Goal: Contribute content: Contribute content

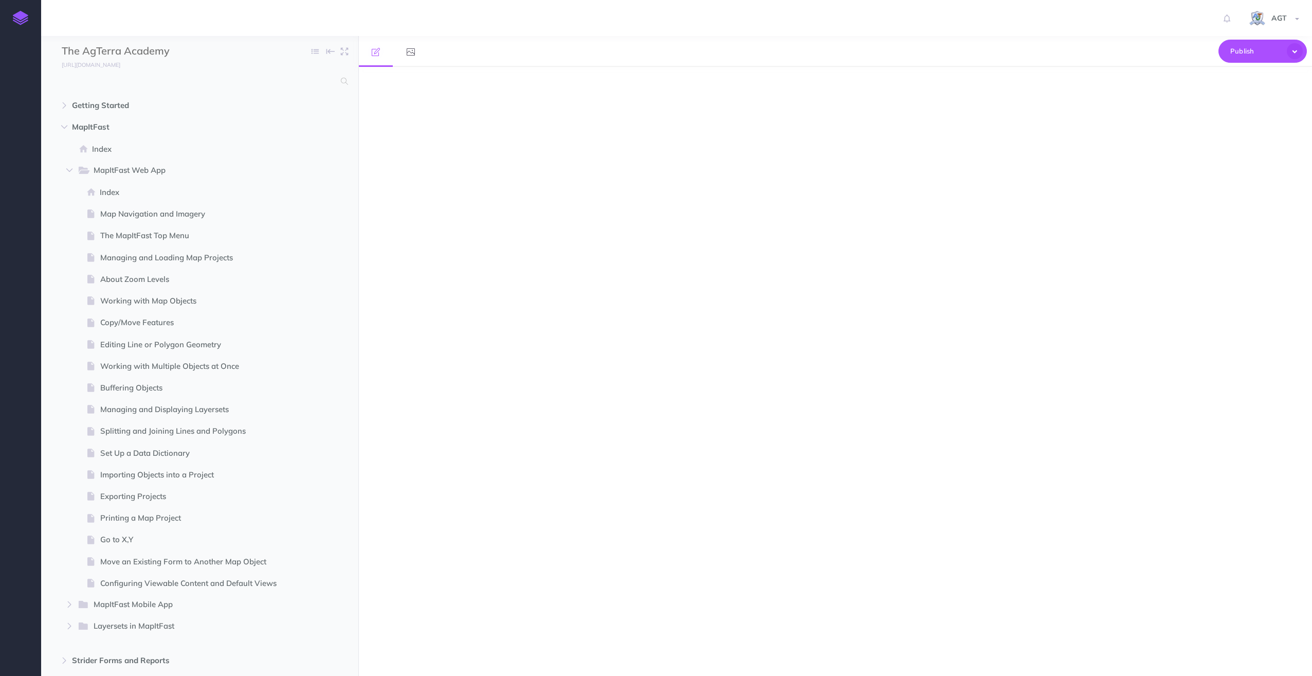
select select "null"
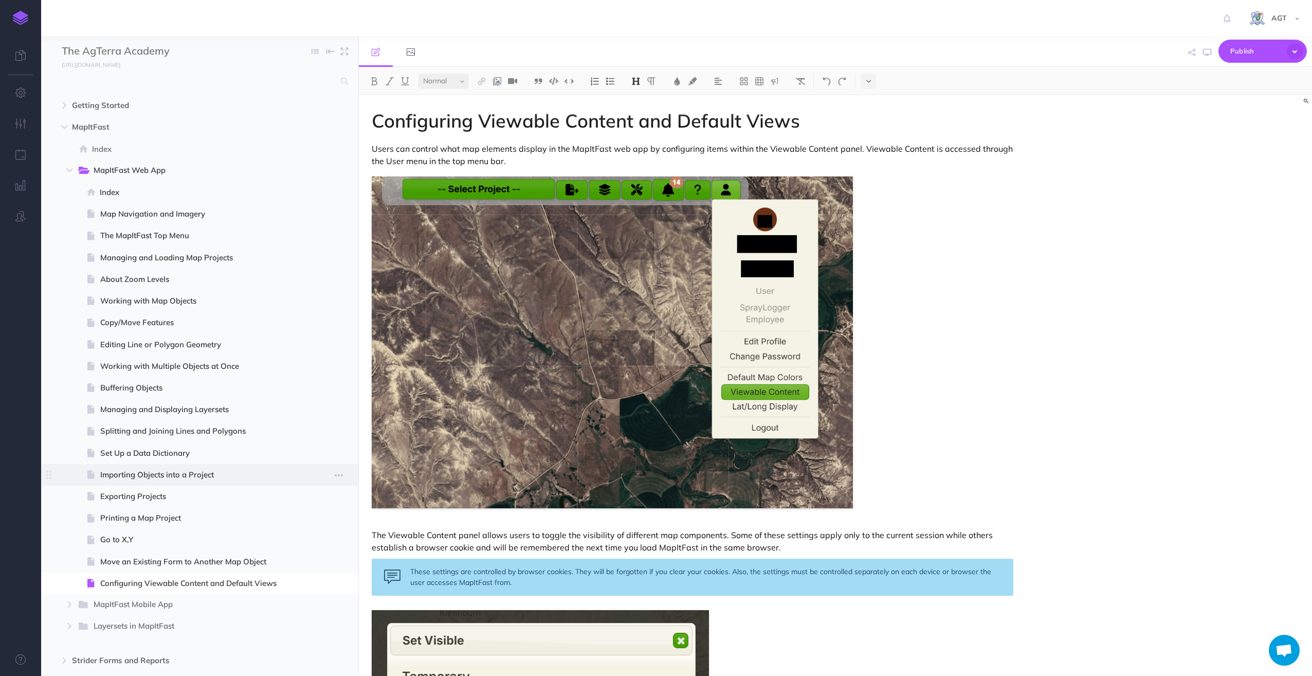
scroll to position [229, 0]
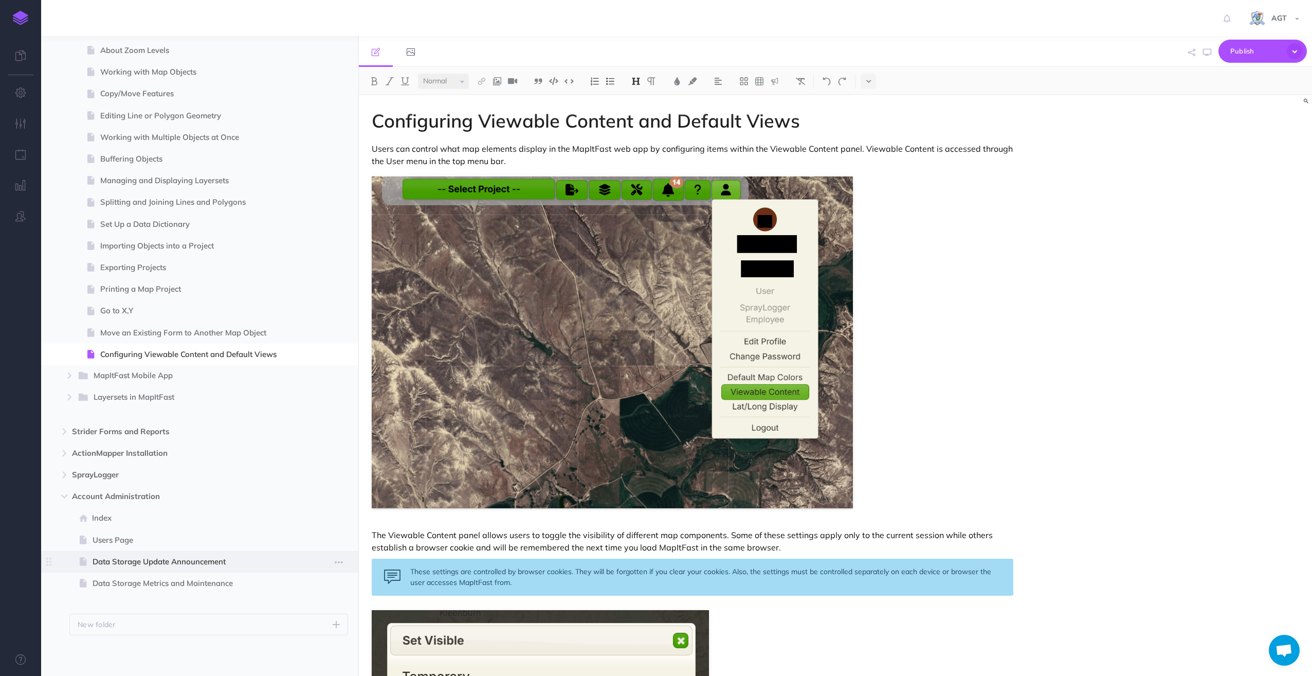
click at [131, 564] on span "Data Storage Update Announcement" at bounding box center [195, 561] width 204 height 12
select select "null"
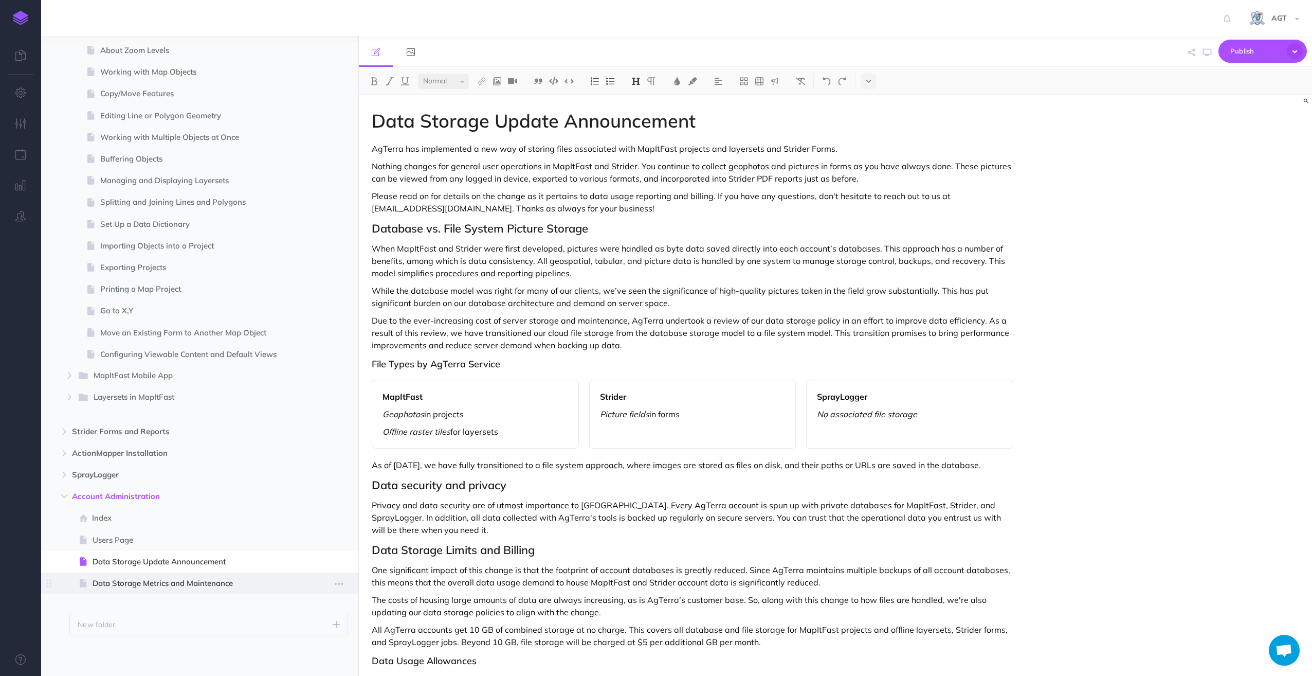
click at [135, 581] on span "Data Storage Metrics and Maintenance" at bounding box center [195, 583] width 204 height 12
select select "null"
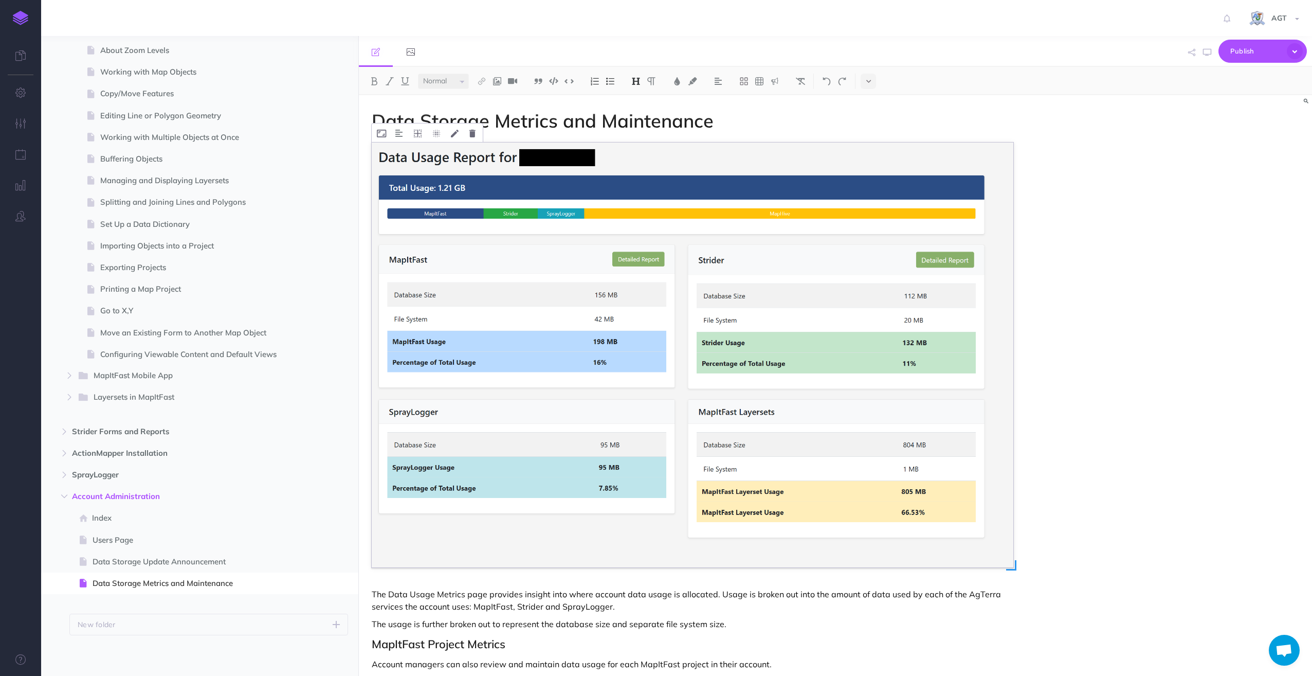
click at [689, 298] on img at bounding box center [693, 354] width 642 height 425
click at [455, 135] on icon at bounding box center [455, 134] width 8 height 8
click at [433, 229] on button "Cancel" at bounding box center [431, 235] width 32 height 17
click at [470, 136] on icon at bounding box center [472, 134] width 6 height 8
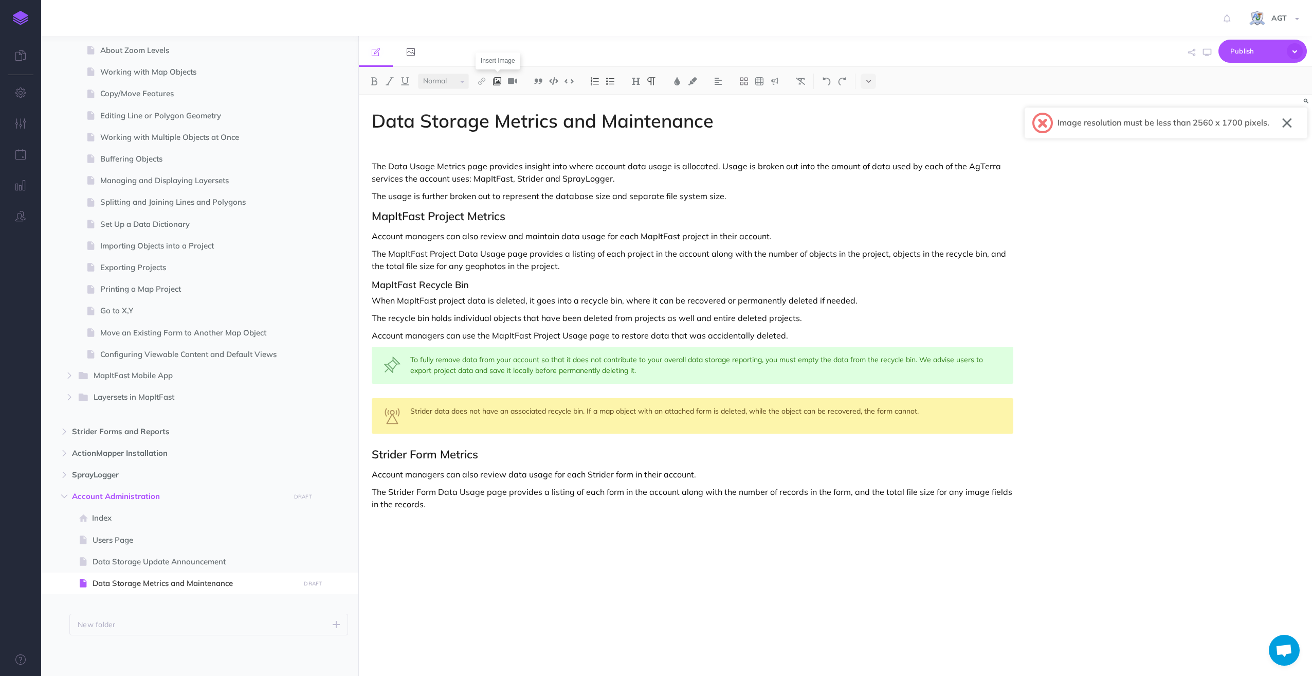
click at [501, 77] on img at bounding box center [497, 81] width 9 height 8
click at [498, 99] on icon at bounding box center [497, 99] width 8 height 7
click at [1286, 120] on button "button" at bounding box center [1287, 123] width 10 height 16
click at [798, 12] on div "AGT Settings Account Settings Teams Create Team Support Documentation Contact U…" at bounding box center [656, 18] width 1297 height 36
click at [383, 148] on p at bounding box center [693, 148] width 642 height 12
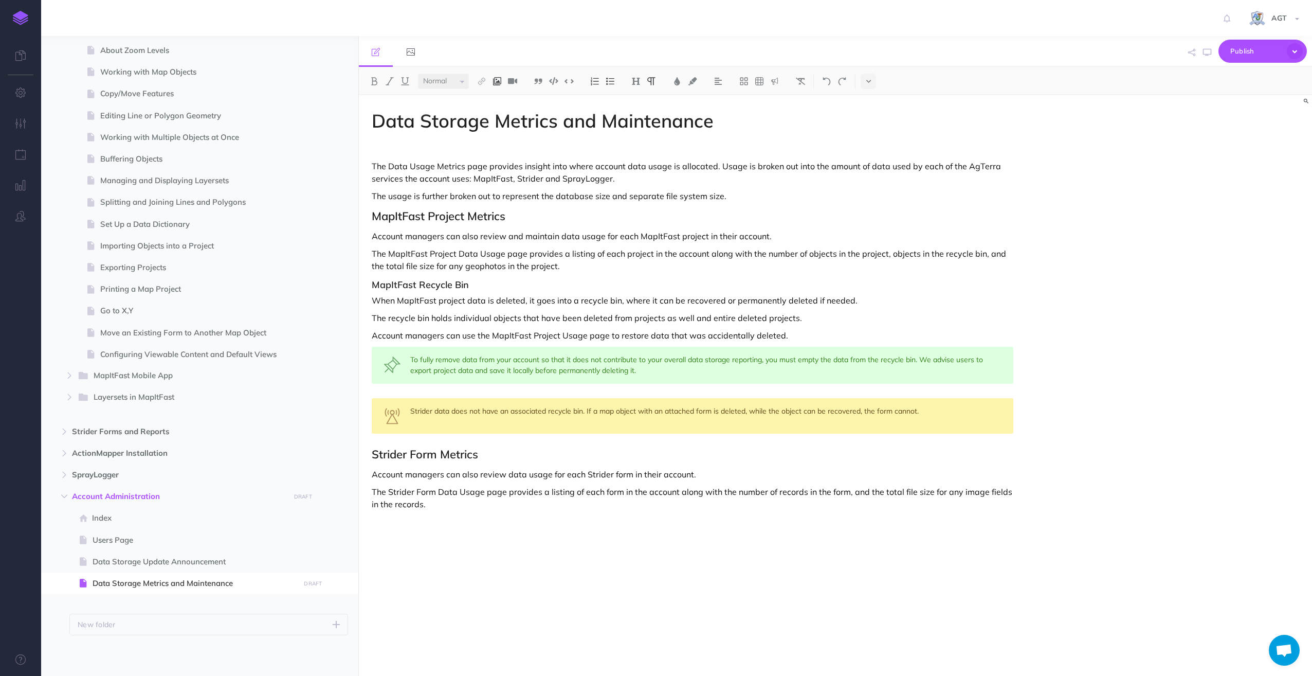
click at [497, 77] on img at bounding box center [497, 81] width 9 height 8
click at [500, 98] on icon at bounding box center [497, 99] width 8 height 7
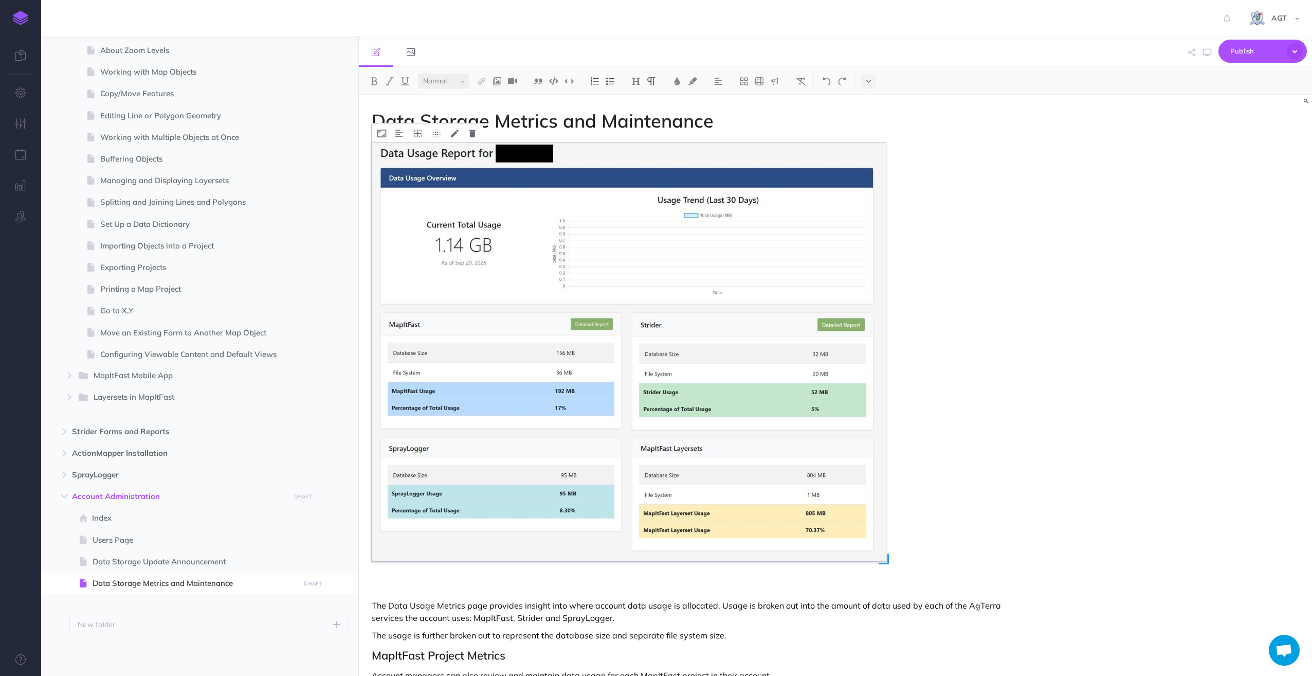
click at [689, 233] on img at bounding box center [629, 351] width 514 height 419
click at [415, 132] on icon at bounding box center [418, 134] width 8 height 8
click at [416, 150] on icon at bounding box center [418, 150] width 19 height 16
click at [1243, 47] on span "Publish" at bounding box center [1255, 51] width 51 height 16
click at [417, 584] on p at bounding box center [693, 588] width 642 height 12
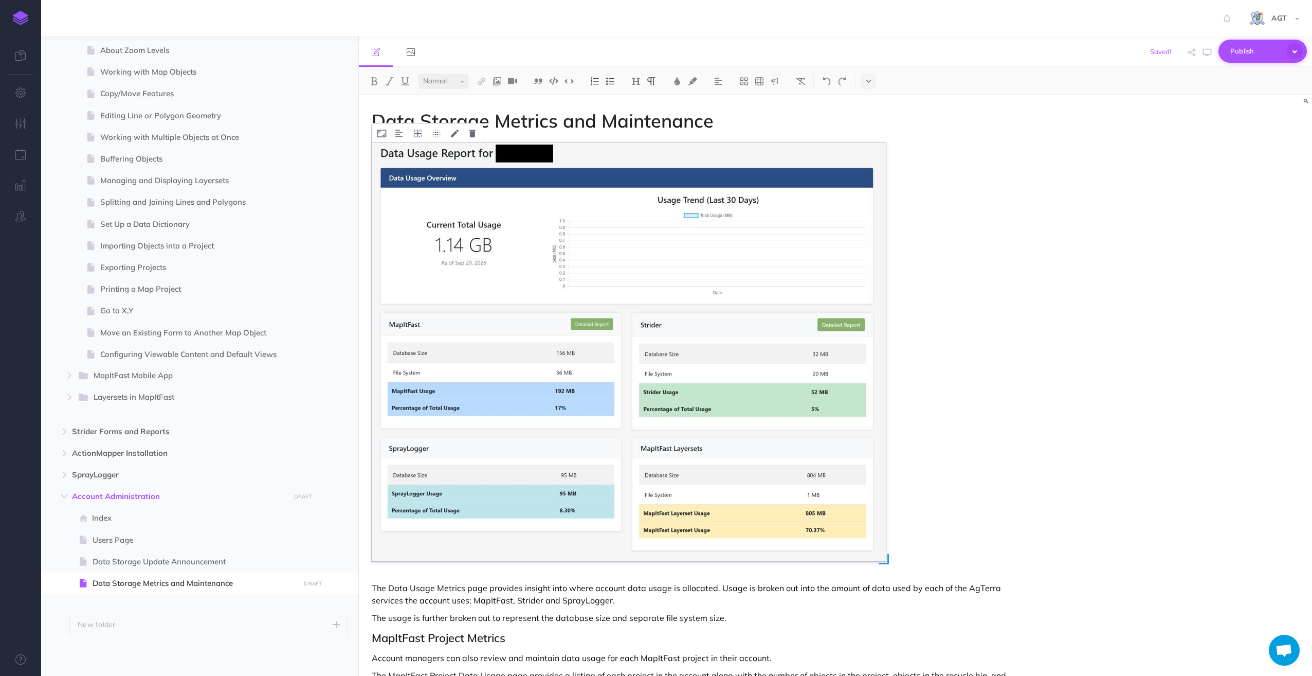
click at [1247, 46] on span "Publish" at bounding box center [1255, 51] width 51 height 16
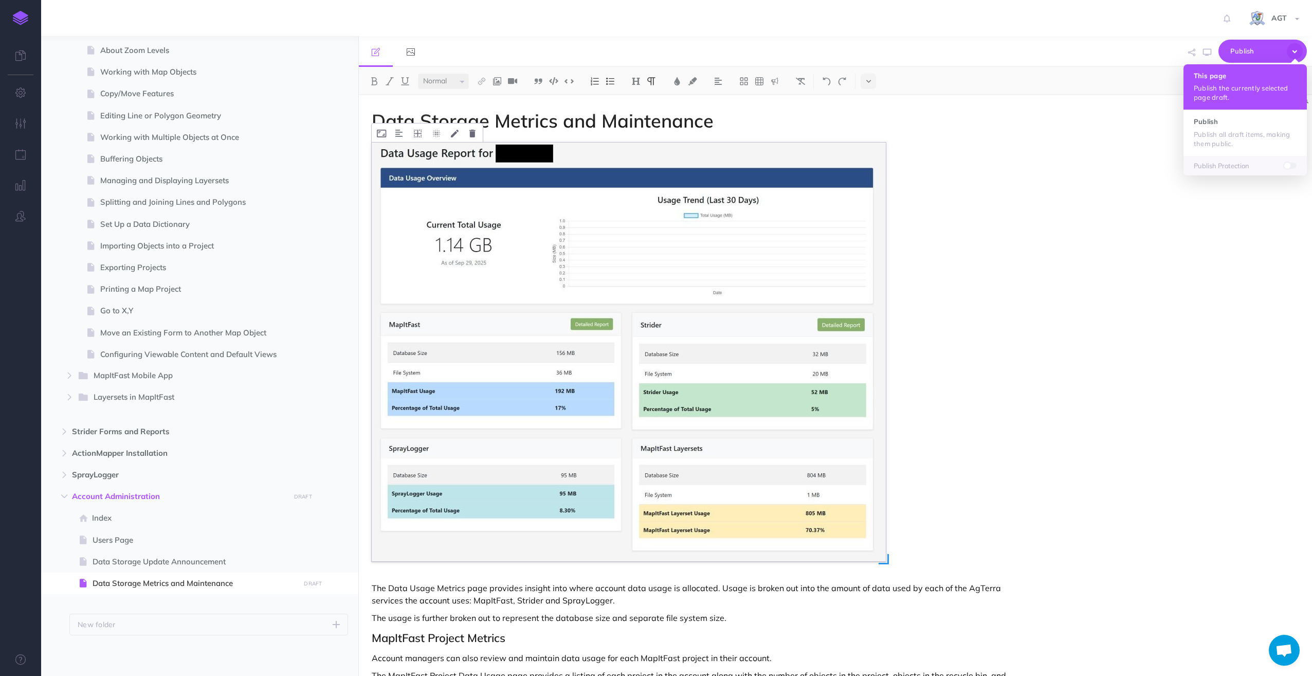
click at [1234, 85] on p "Publish the currently selected page draft." at bounding box center [1245, 92] width 103 height 19
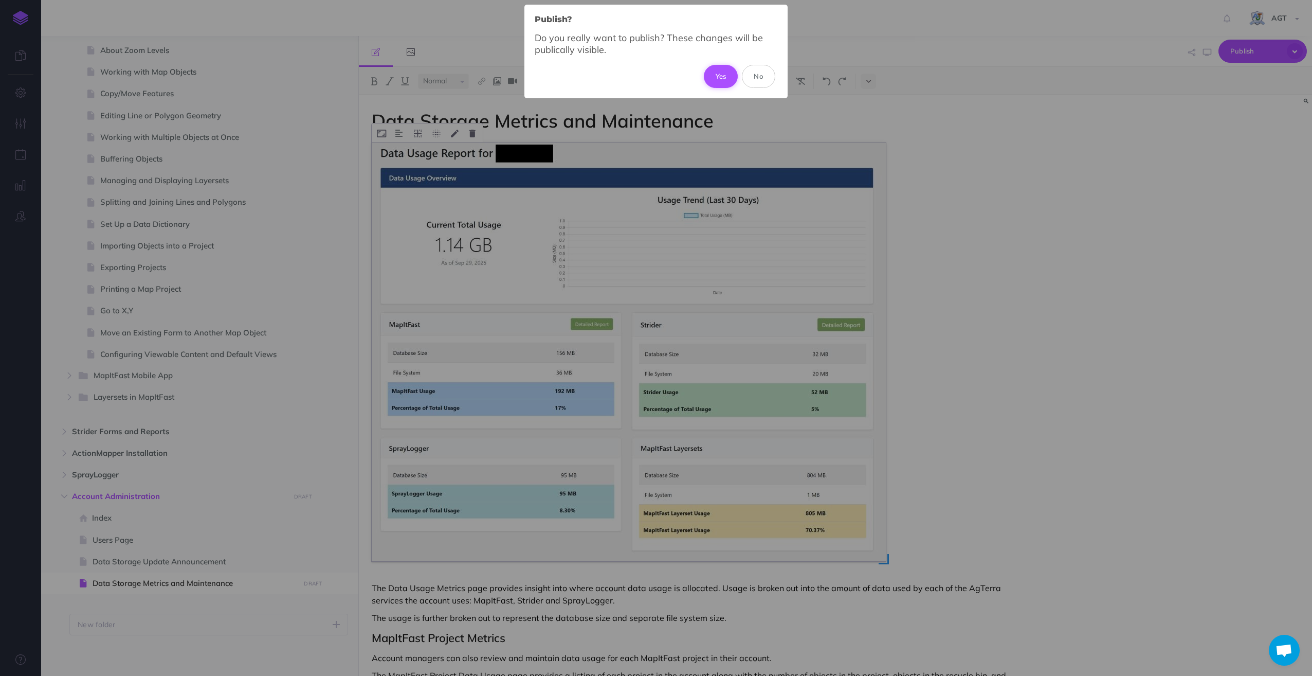
click at [724, 71] on button "Yes" at bounding box center [721, 76] width 34 height 23
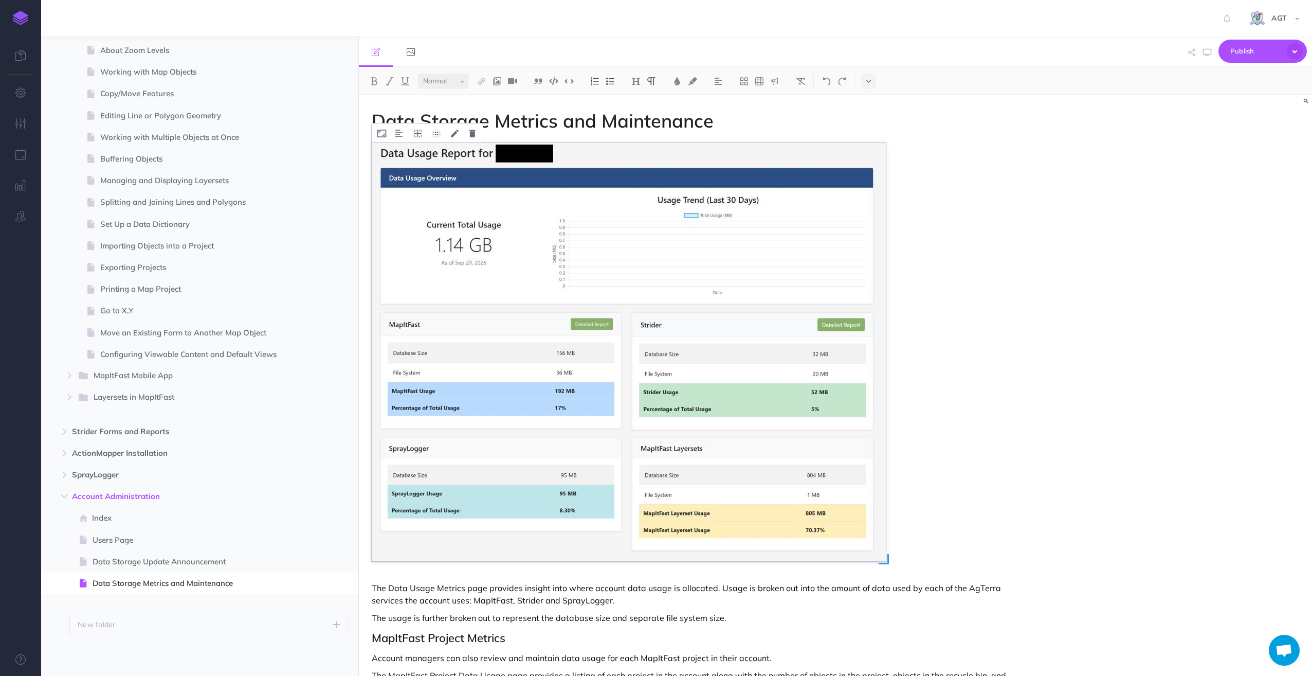
click at [1149, 130] on div "Data Storage Metrics and Maintenance The Data Usage Metrics page provides insig…" at bounding box center [835, 385] width 953 height 580
click at [542, 216] on img at bounding box center [629, 351] width 514 height 419
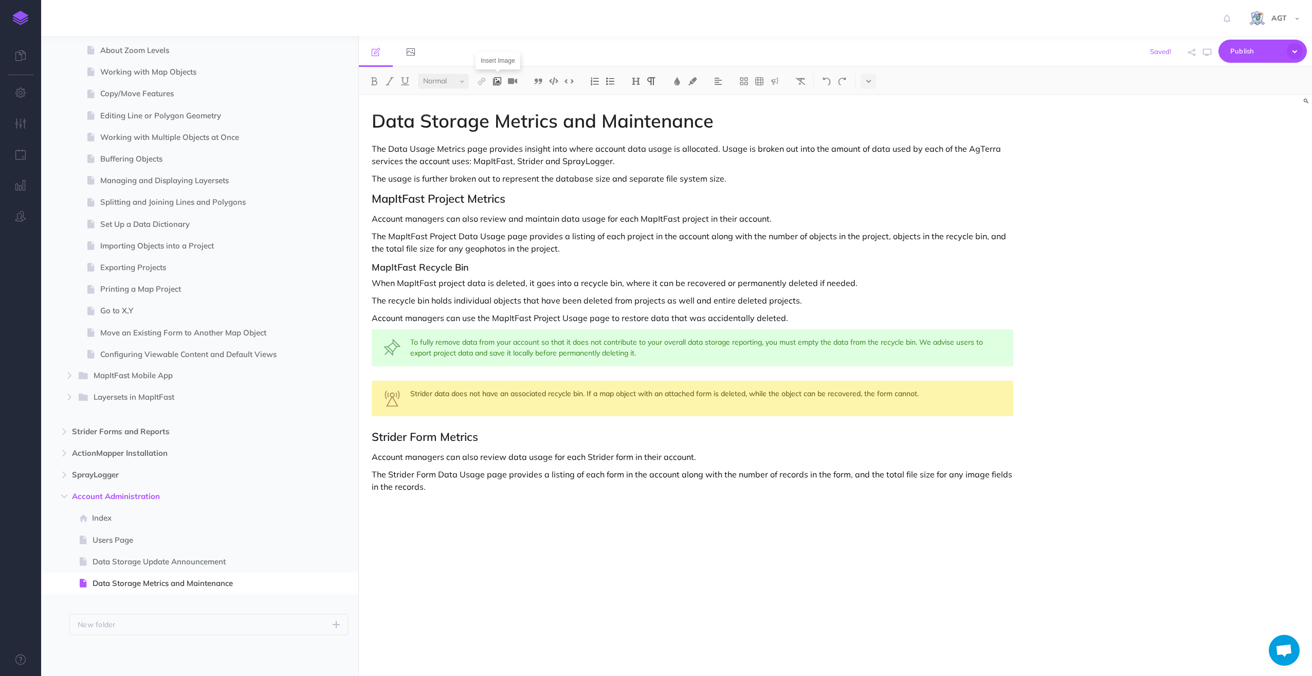
click at [494, 80] on img at bounding box center [497, 81] width 9 height 8
click at [498, 97] on icon at bounding box center [497, 99] width 8 height 7
click at [1289, 120] on button "button" at bounding box center [1287, 123] width 10 height 16
click at [372, 149] on p "The Data Usage Metrics page provides insight into where account data usage is a…" at bounding box center [693, 154] width 642 height 25
click at [499, 80] on img at bounding box center [497, 81] width 9 height 8
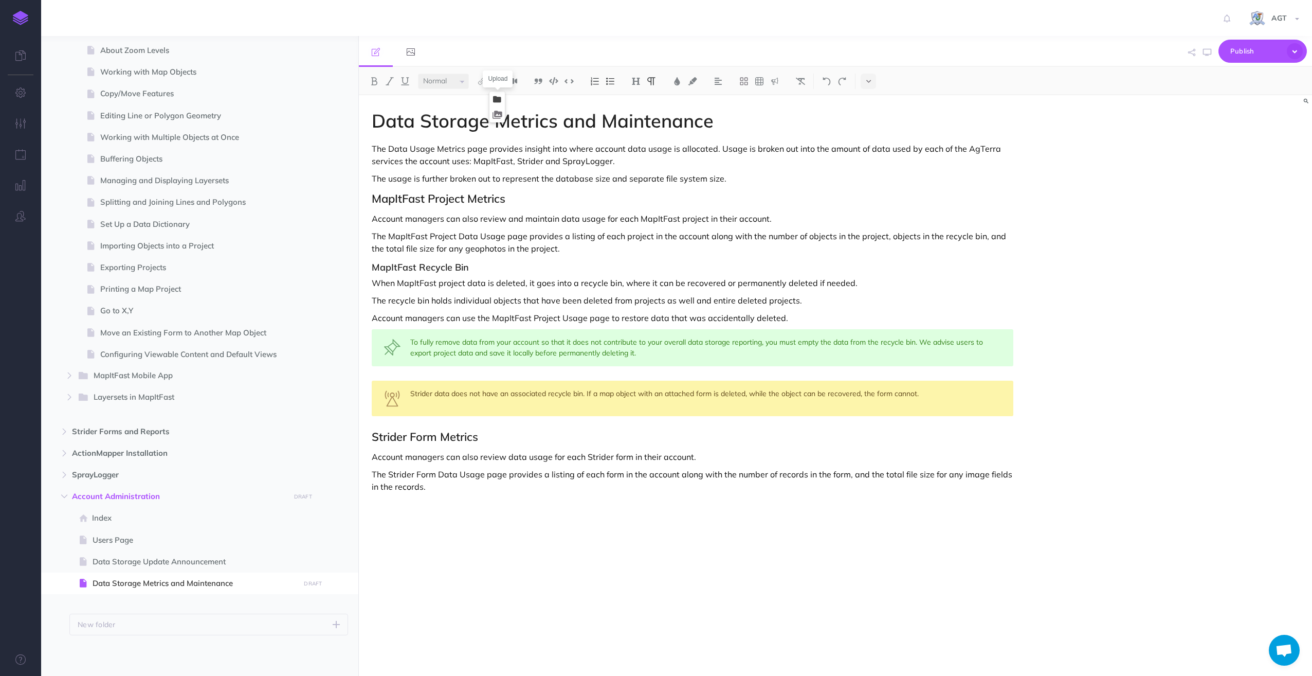
click at [498, 98] on icon at bounding box center [497, 99] width 8 height 7
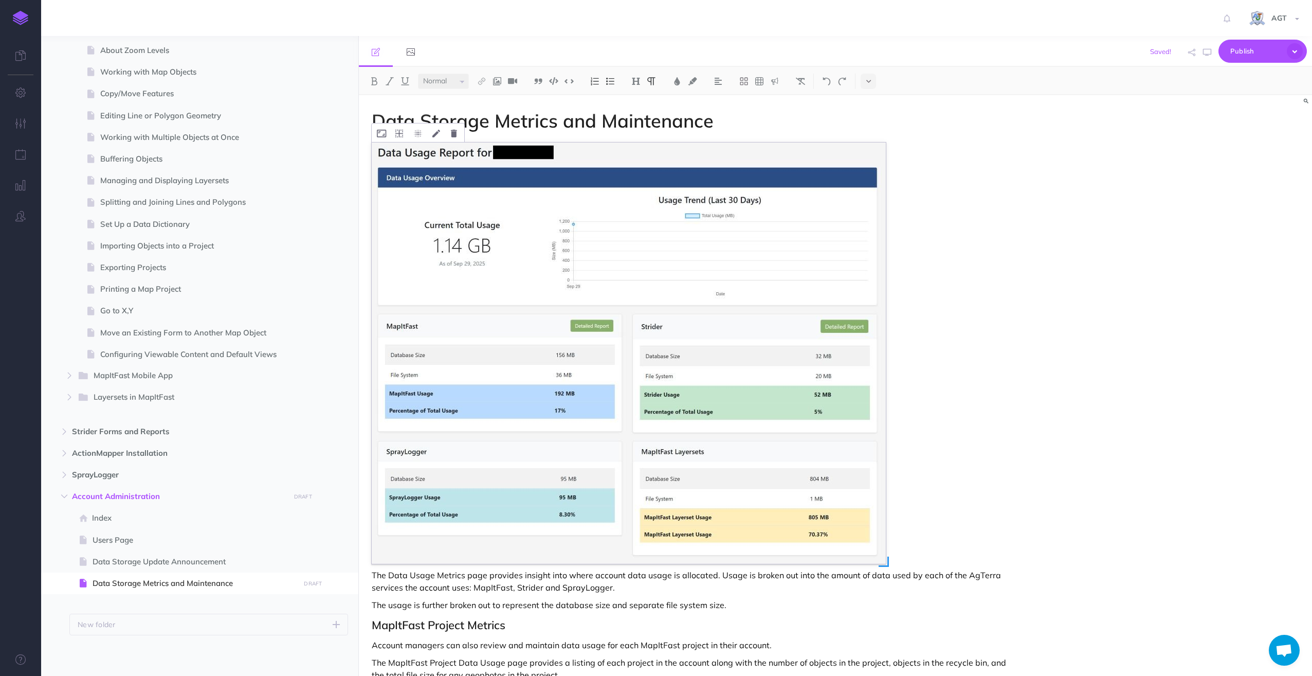
click at [692, 315] on img at bounding box center [629, 352] width 514 height 421
click at [395, 134] on icon at bounding box center [399, 134] width 8 height 8
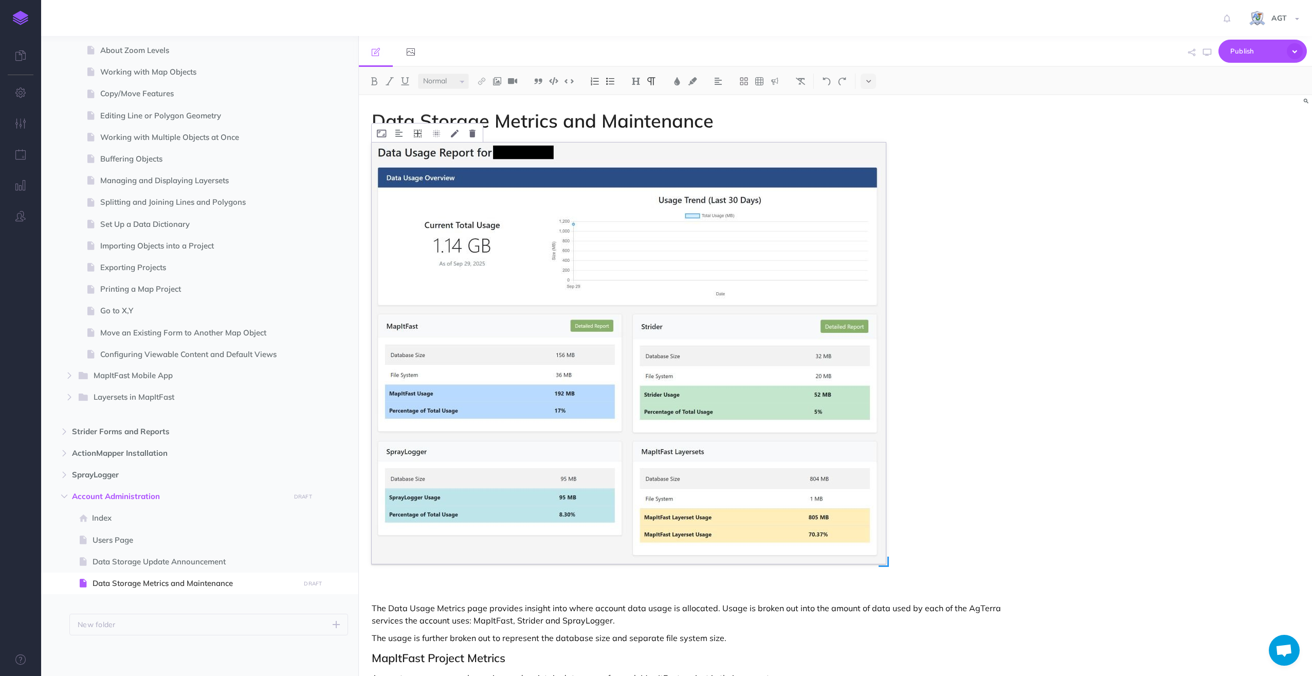
click at [416, 133] on icon at bounding box center [418, 134] width 8 height 8
click at [415, 150] on icon at bounding box center [418, 150] width 19 height 16
click at [1241, 50] on span "Publish" at bounding box center [1255, 51] width 51 height 16
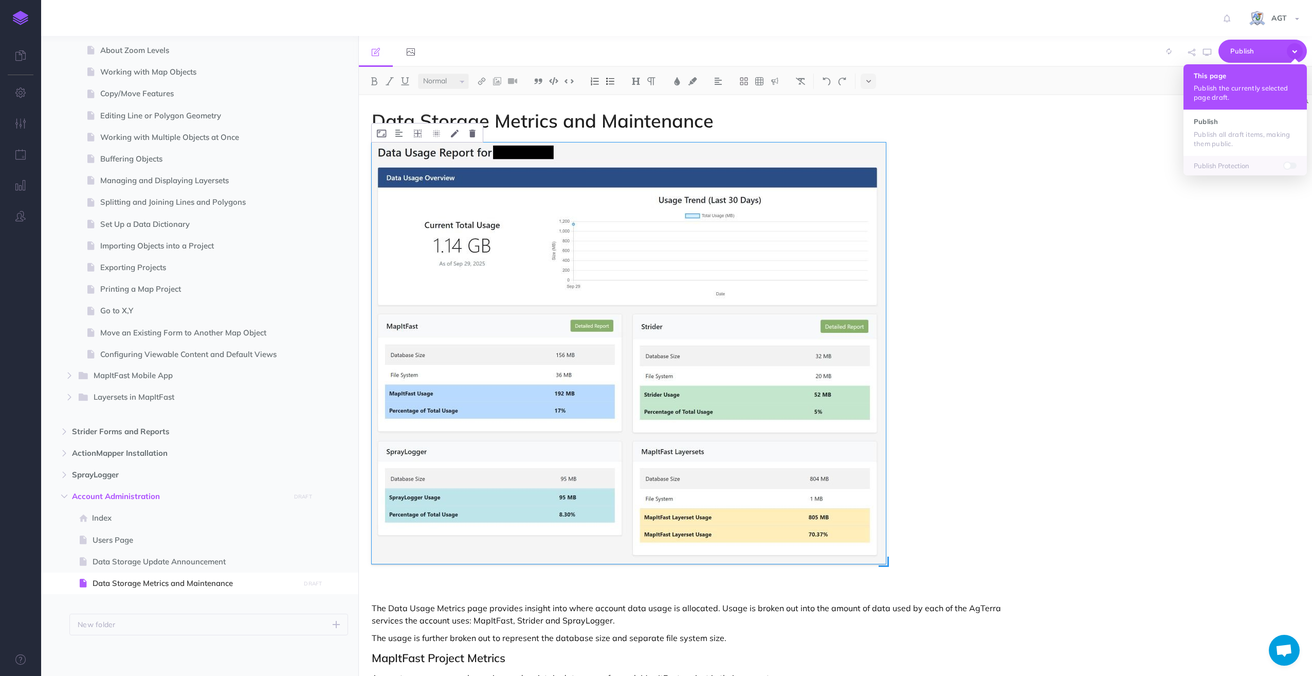
click at [1227, 86] on p "Publish the currently selected page draft." at bounding box center [1245, 92] width 103 height 19
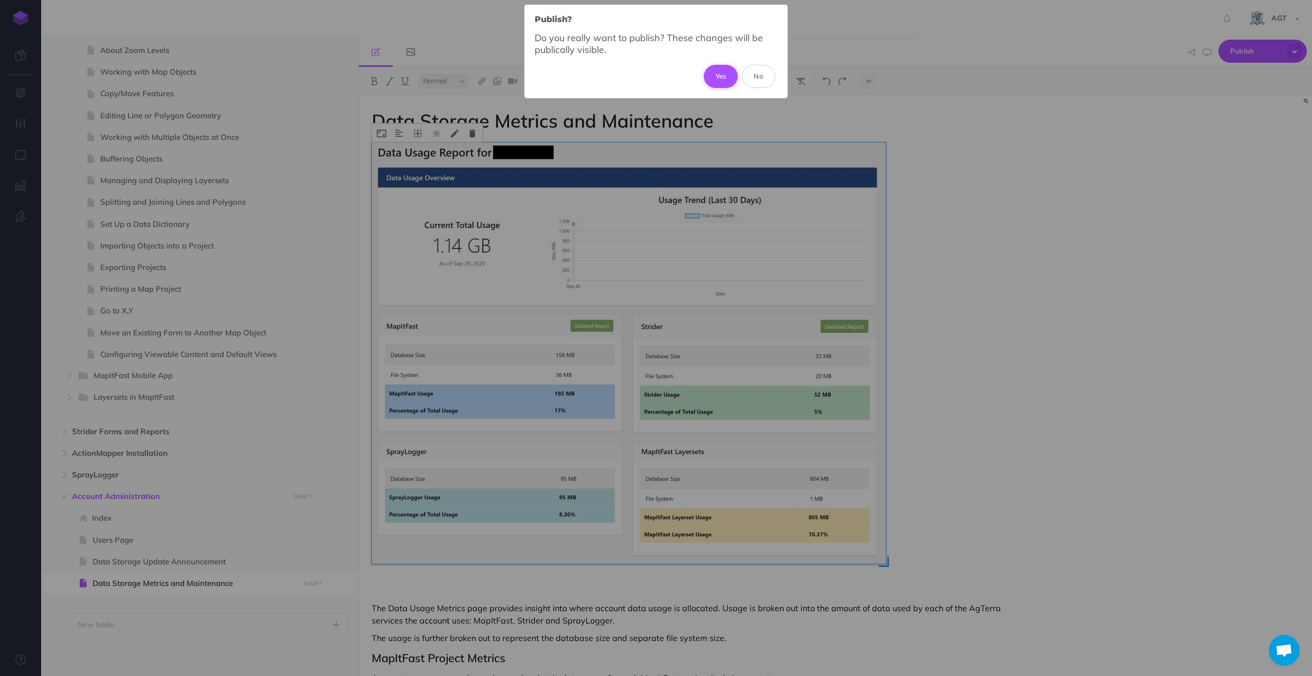
click at [728, 74] on button "Yes" at bounding box center [721, 76] width 34 height 23
